Goal: Task Accomplishment & Management: Manage account settings

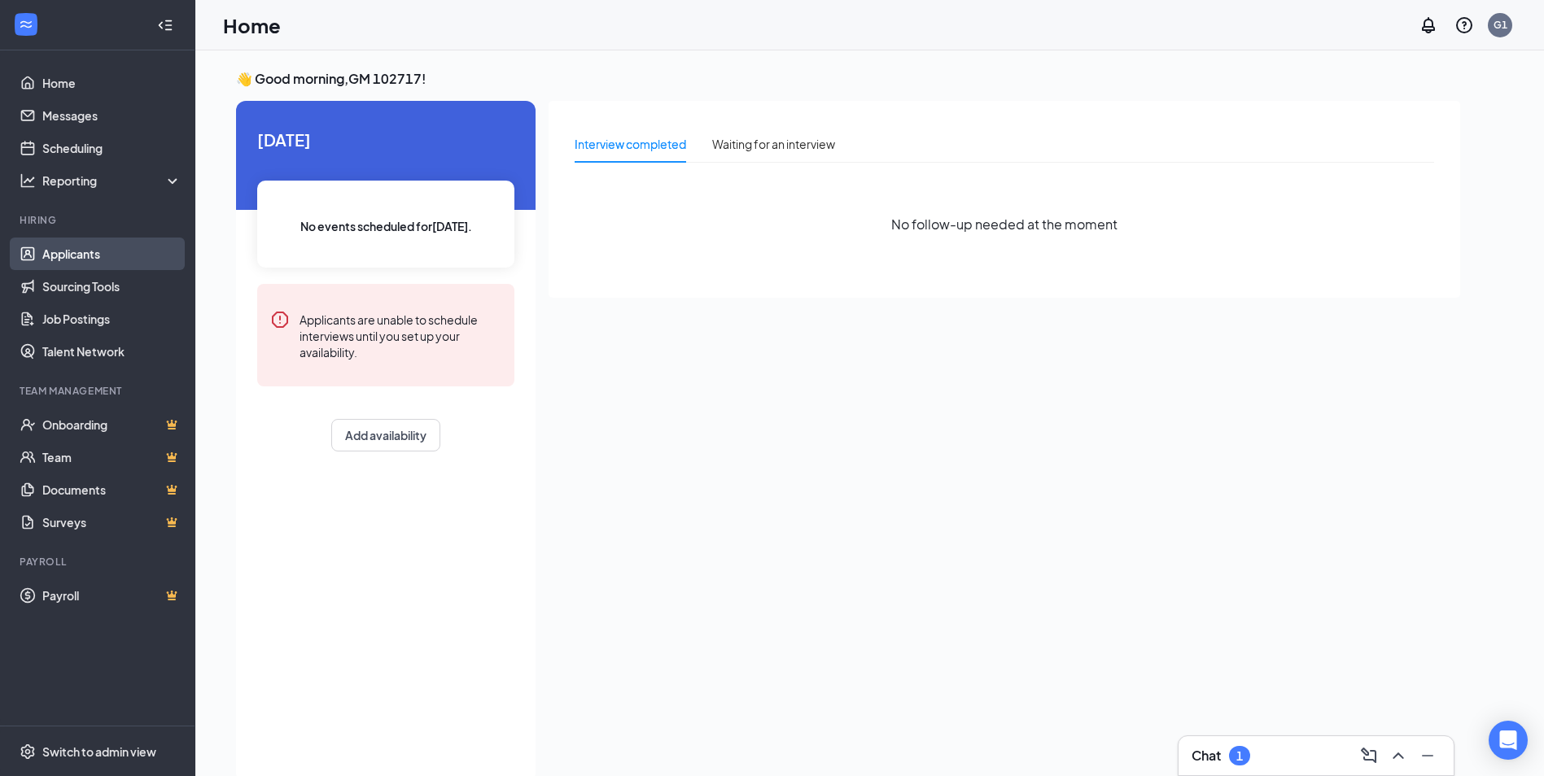
click at [85, 244] on link "Applicants" at bounding box center [111, 254] width 139 height 33
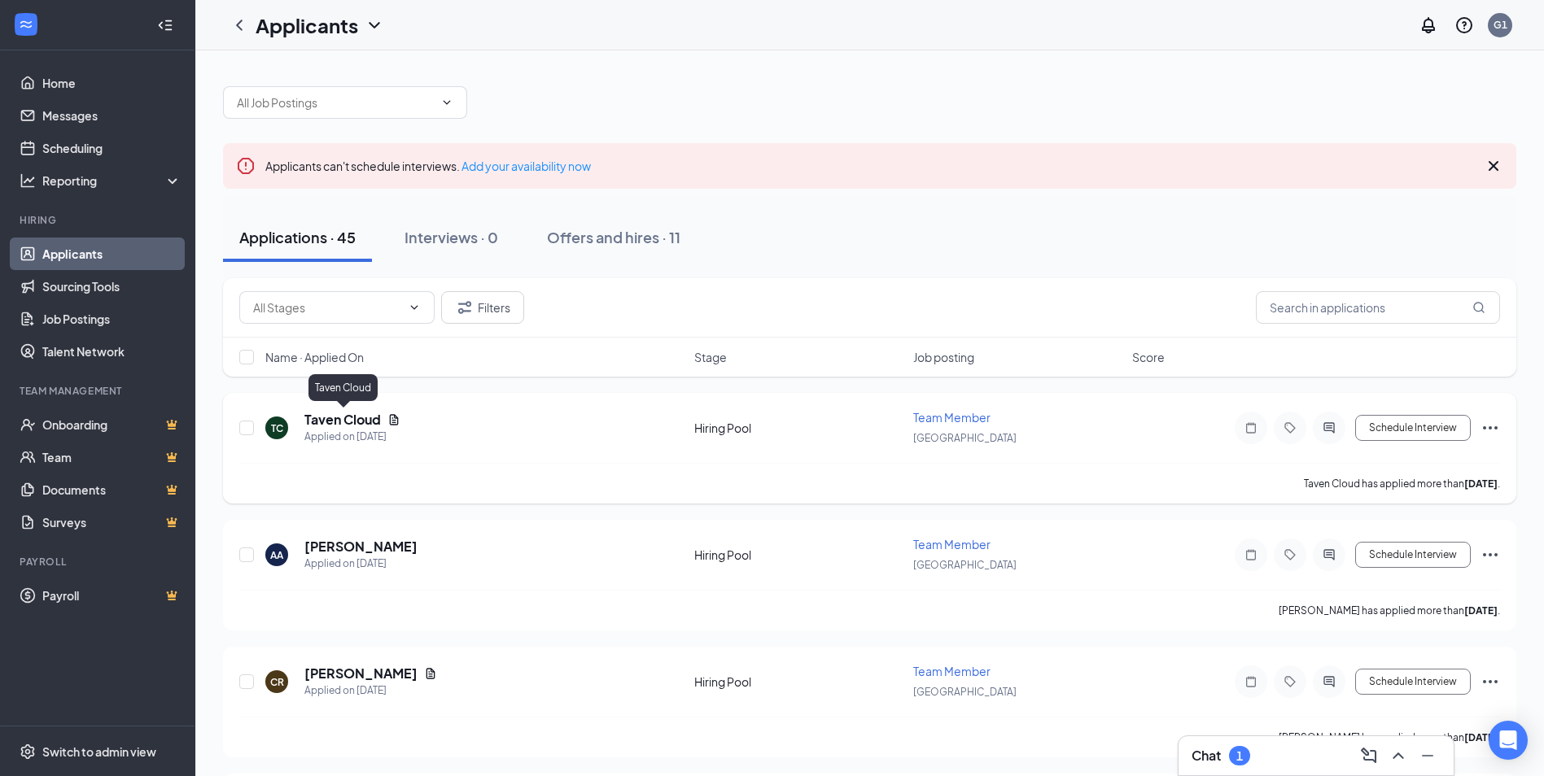
click at [324, 417] on h5 "Taven Cloud" at bounding box center [342, 420] width 76 height 18
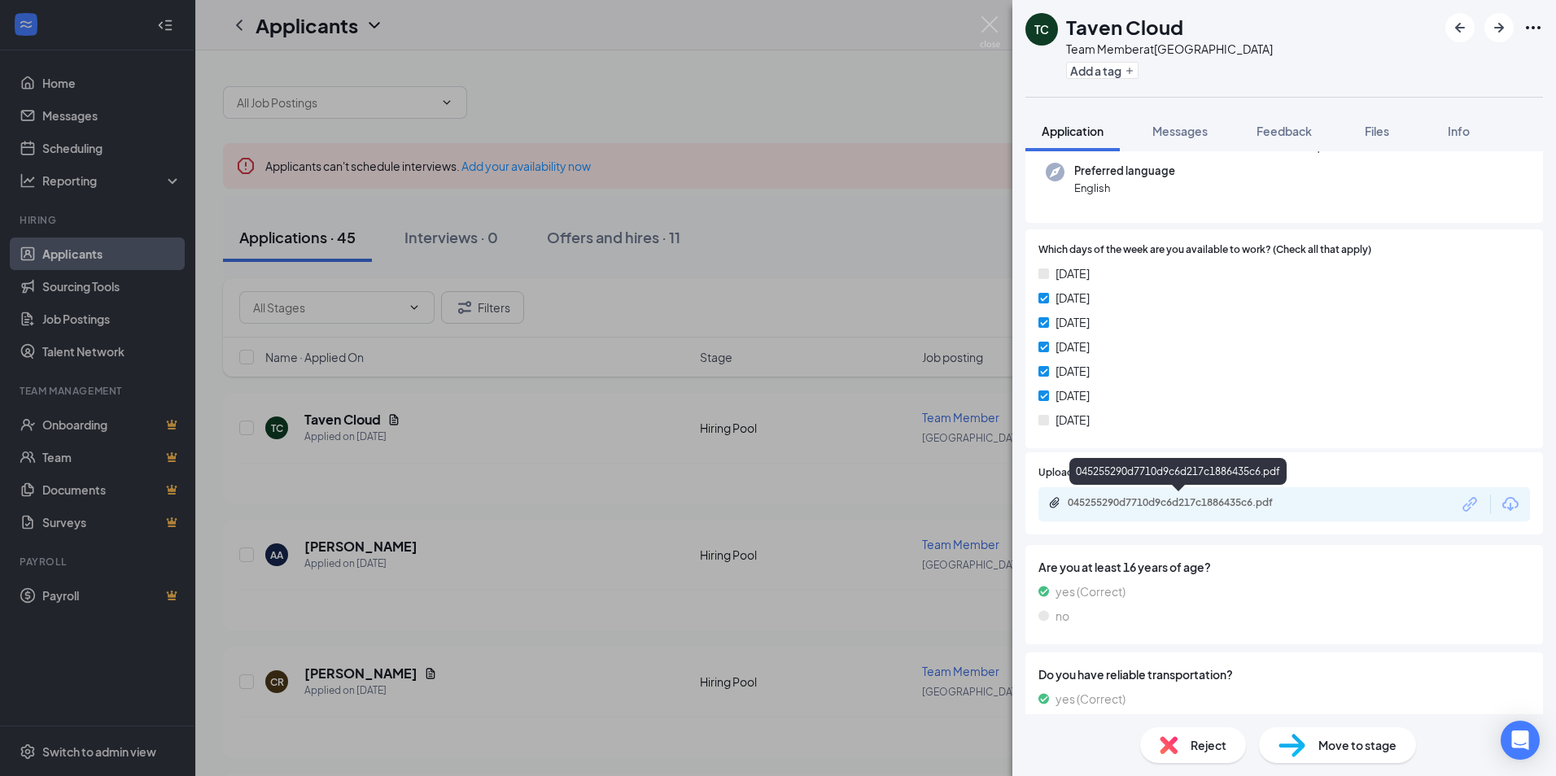
scroll to position [163, 0]
click at [1132, 509] on div "045255290d7710d9c6d217c1886435c6.pdf" at bounding box center [1180, 502] width 264 height 15
click at [397, 477] on div "TC Taven Cloud Team Member at [GEOGRAPHIC_DATA] Add a tag Application Messages …" at bounding box center [778, 388] width 1556 height 776
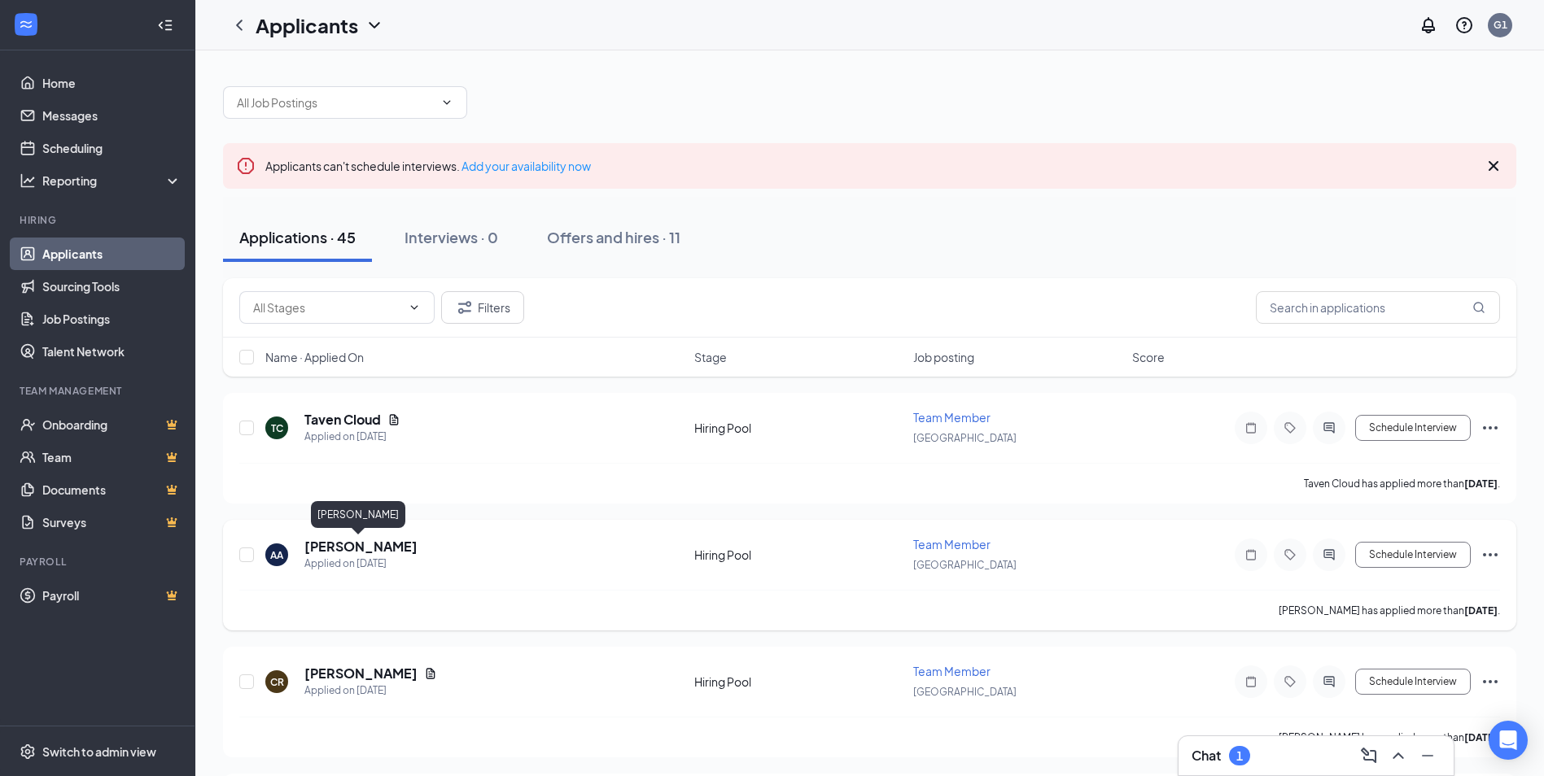
click at [347, 545] on h5 "[PERSON_NAME]" at bounding box center [360, 547] width 113 height 18
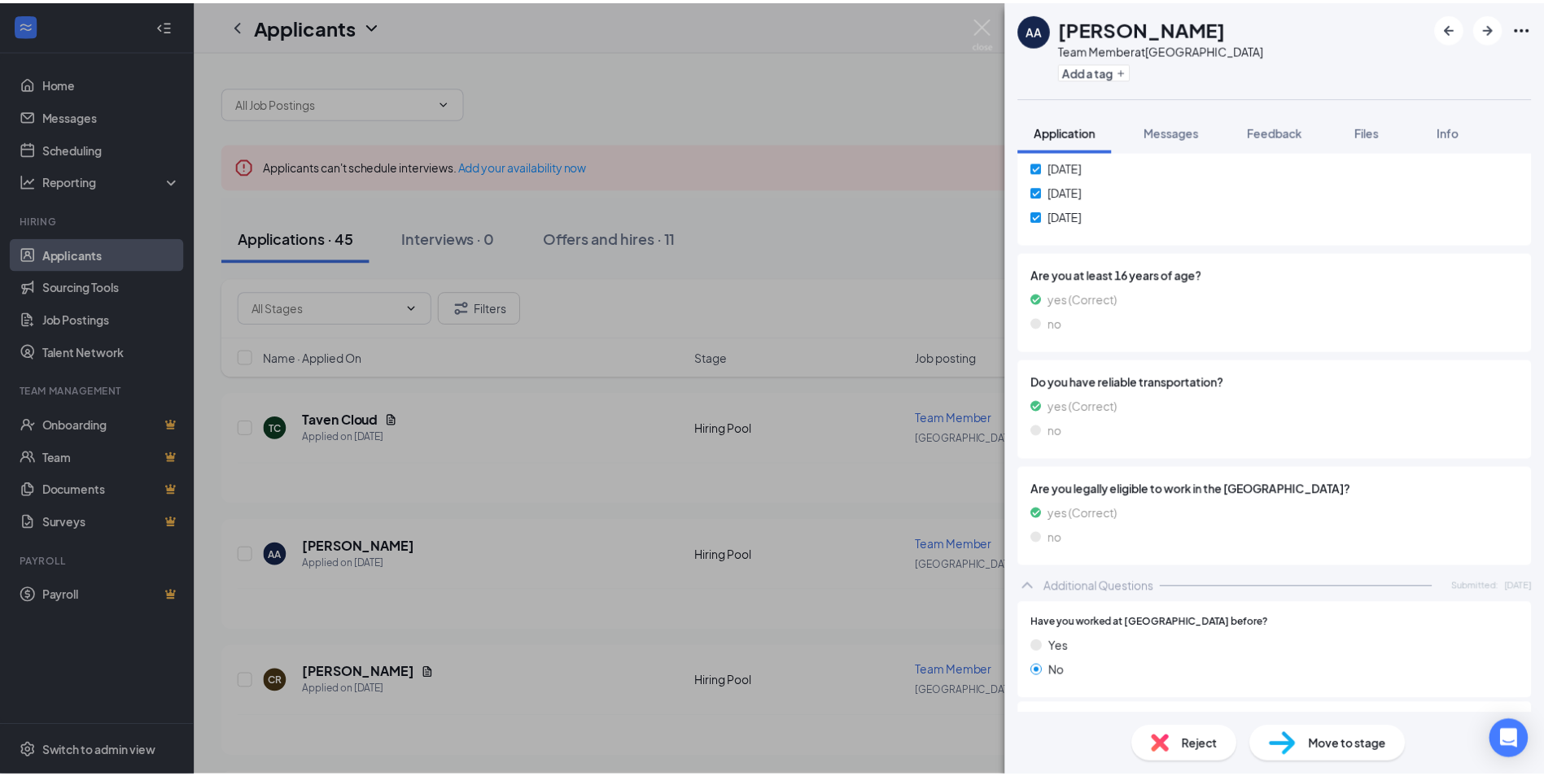
scroll to position [488, 0]
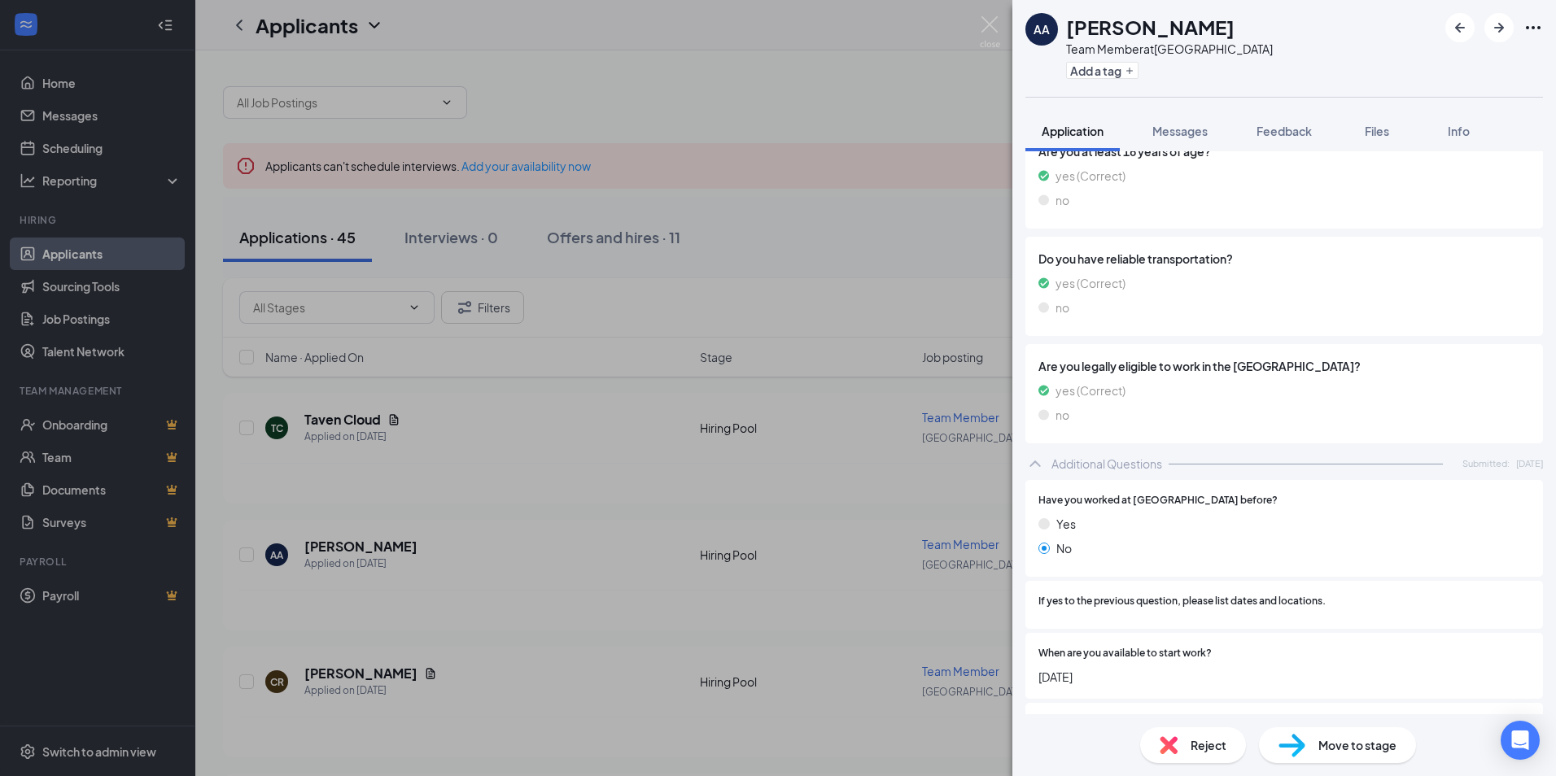
click at [620, 609] on div "AA [PERSON_NAME] Team Member at [GEOGRAPHIC_DATA] Add a tag Application Message…" at bounding box center [778, 388] width 1556 height 776
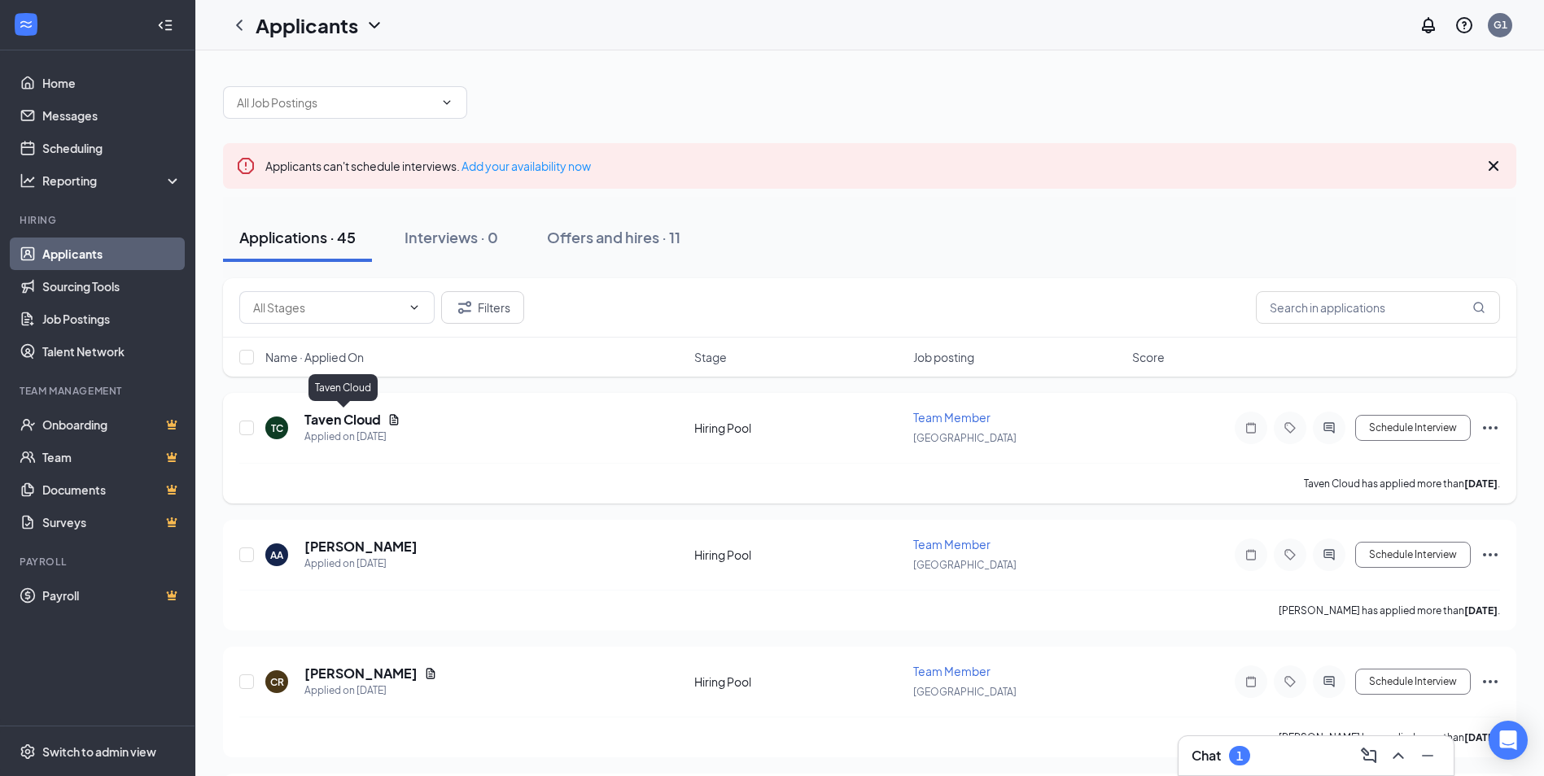
click at [331, 422] on h5 "Taven Cloud" at bounding box center [342, 420] width 76 height 18
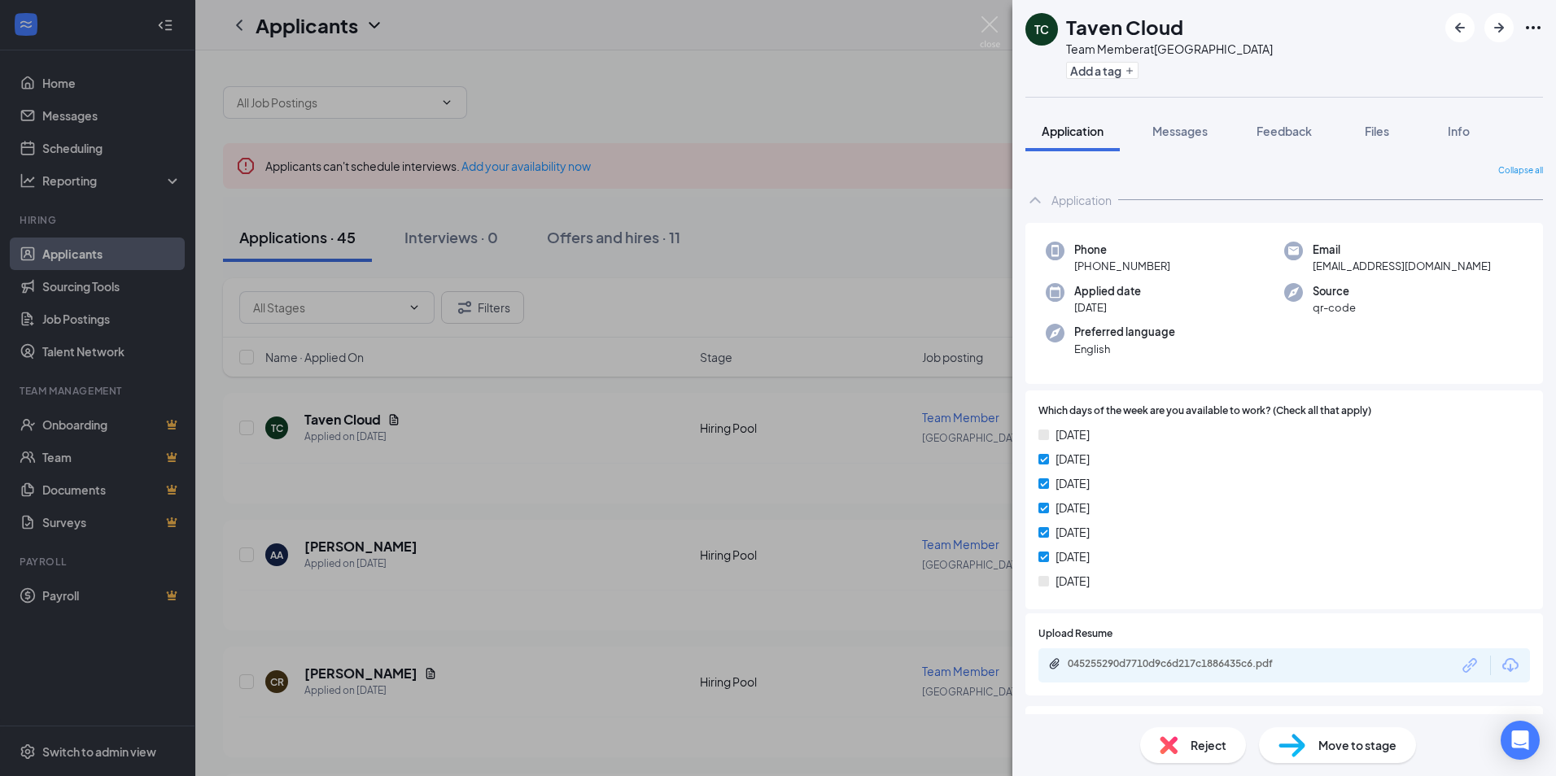
click at [616, 456] on div "TC Taven Cloud Team Member at [GEOGRAPHIC_DATA] Add a tag Application Messages …" at bounding box center [778, 388] width 1556 height 776
